Goal: Task Accomplishment & Management: Use online tool/utility

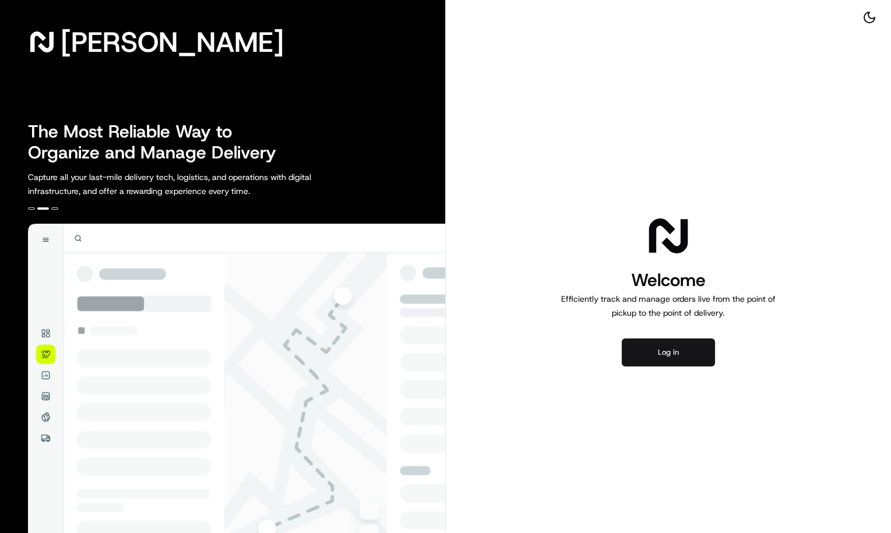
click at [658, 354] on button "Log in" at bounding box center [668, 353] width 93 height 28
